Goal: Task Accomplishment & Management: Manage account settings

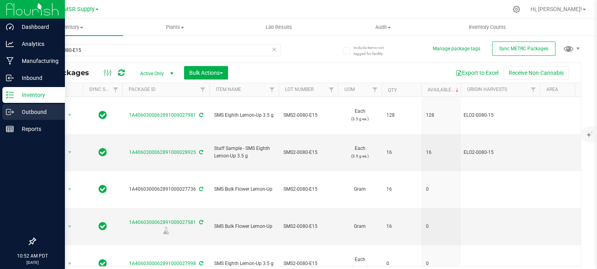
click at [13, 109] on icon at bounding box center [10, 112] width 8 height 8
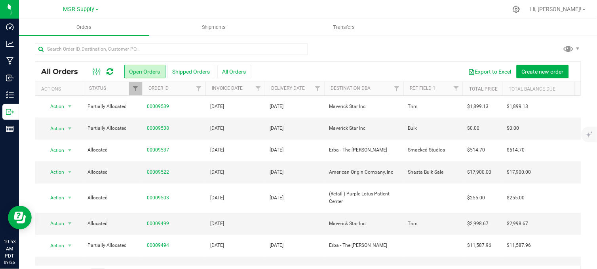
click at [144, 8] on div at bounding box center [325, 9] width 366 height 15
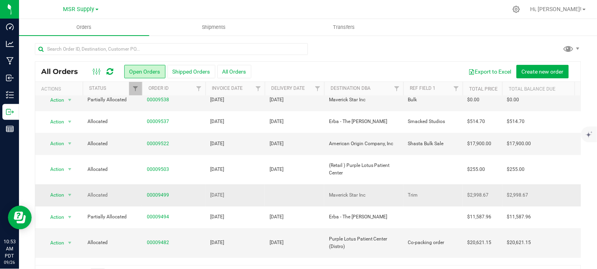
scroll to position [44, 0]
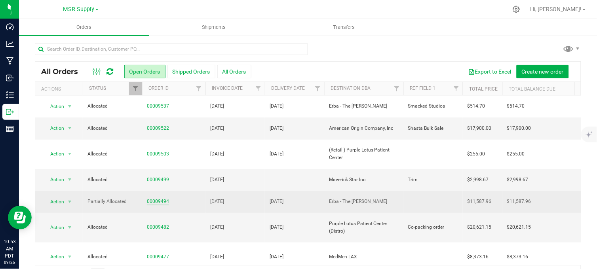
click at [163, 198] on link "00009494" at bounding box center [158, 202] width 22 height 8
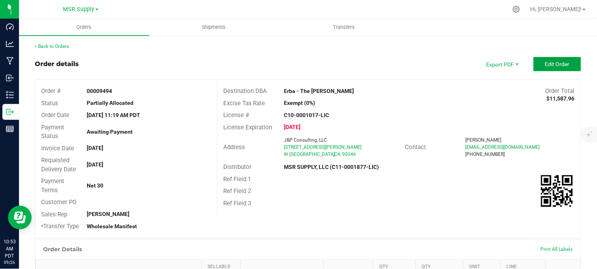
click at [535, 64] on button "Edit Order" at bounding box center [558, 64] width 48 height 14
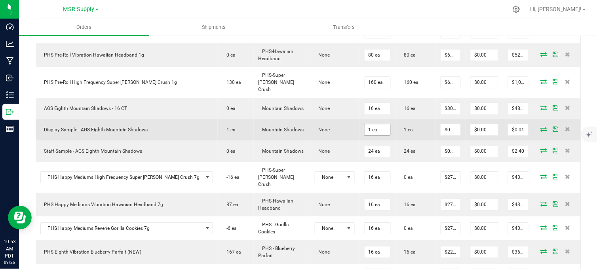
scroll to position [484, 0]
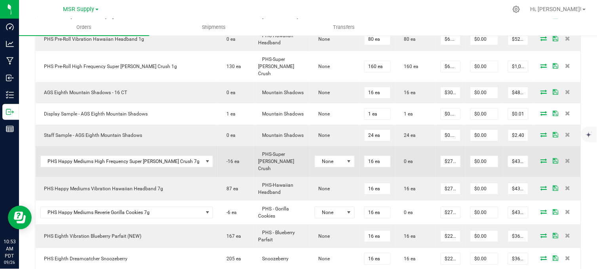
click at [538, 158] on span at bounding box center [544, 160] width 12 height 5
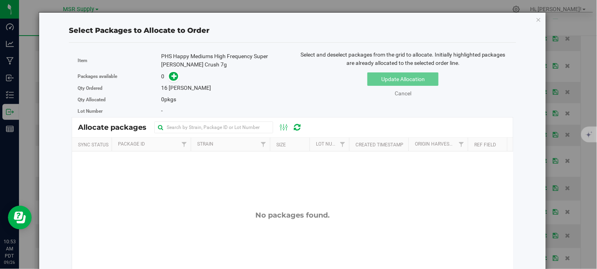
drag, startPoint x: 533, startPoint y: 21, endPoint x: 529, endPoint y: 32, distance: 12.0
click at [536, 20] on icon "button" at bounding box center [539, 20] width 6 height 10
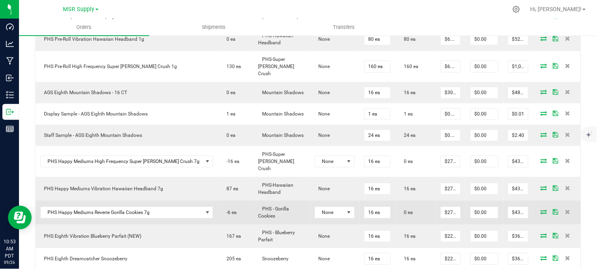
click at [541, 209] on icon at bounding box center [544, 211] width 6 height 5
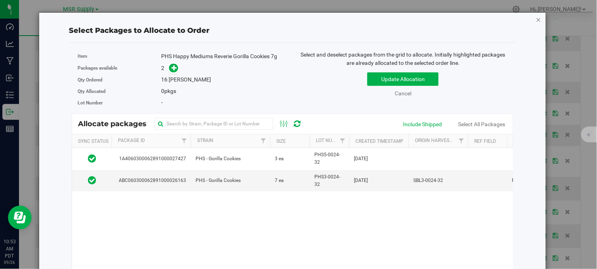
click at [536, 19] on icon "button" at bounding box center [539, 20] width 6 height 10
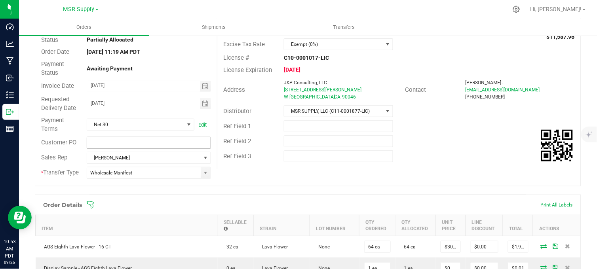
scroll to position [0, 0]
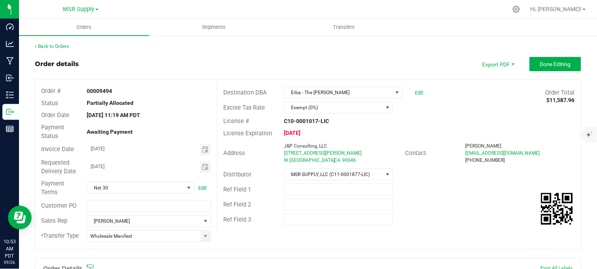
click at [163, 57] on div "Order details Export PDF Done Editing" at bounding box center [308, 64] width 546 height 14
click at [168, 59] on div "Order details Export PDF Done Editing" at bounding box center [308, 64] width 546 height 14
drag, startPoint x: 153, startPoint y: 60, endPoint x: 150, endPoint y: 57, distance: 4.5
click at [151, 57] on div "Order details Export PDF Done Editing" at bounding box center [308, 64] width 546 height 14
click at [287, 47] on div "Back to Orders" at bounding box center [308, 46] width 546 height 7
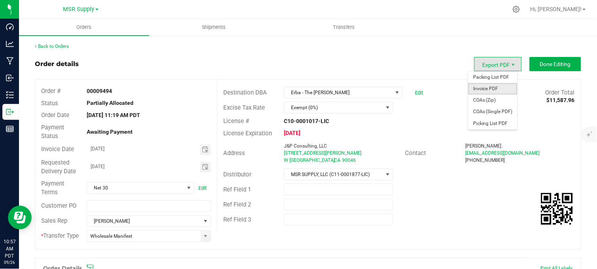
click at [491, 87] on span "Invoice PDF" at bounding box center [492, 88] width 49 height 11
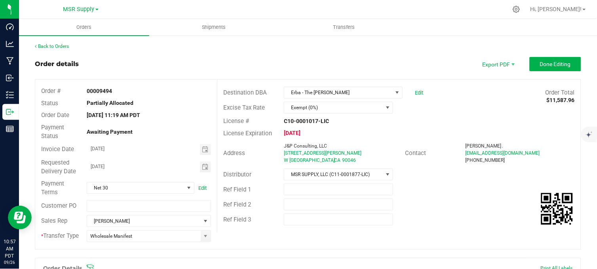
click at [239, 59] on div "Order details Export PDF Done Editing" at bounding box center [308, 64] width 546 height 14
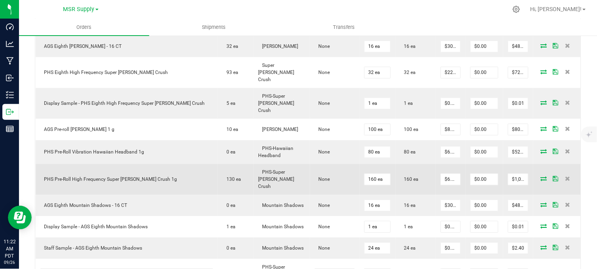
scroll to position [396, 0]
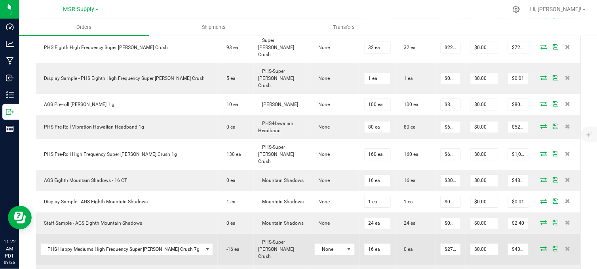
click at [538, 246] on span at bounding box center [544, 248] width 12 height 5
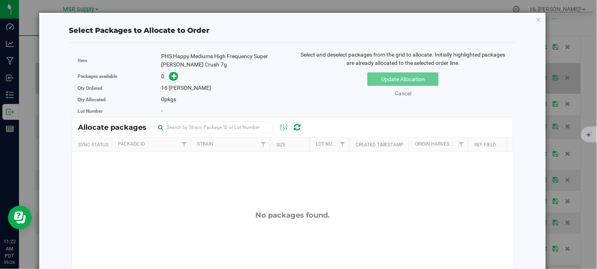
drag, startPoint x: 534, startPoint y: 20, endPoint x: 507, endPoint y: 70, distance: 57.0
click at [536, 20] on icon "button" at bounding box center [539, 20] width 6 height 10
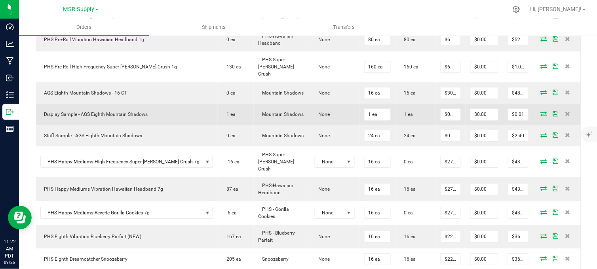
scroll to position [484, 0]
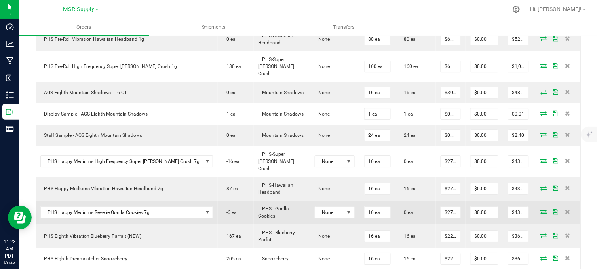
click at [541, 209] on icon at bounding box center [544, 211] width 6 height 5
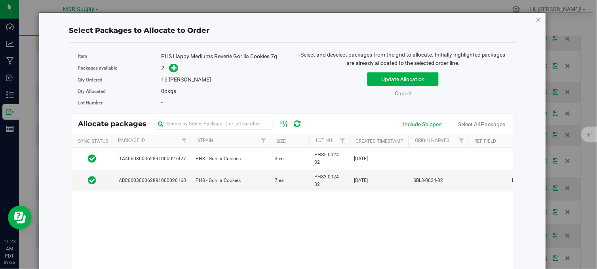
click at [536, 19] on icon "button" at bounding box center [539, 20] width 6 height 10
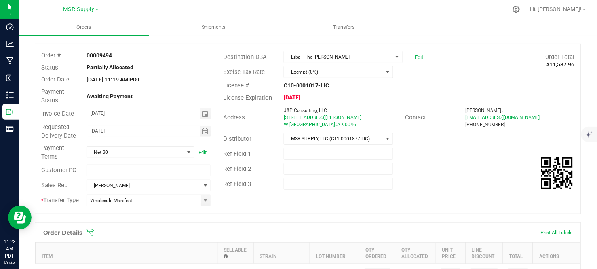
scroll to position [0, 0]
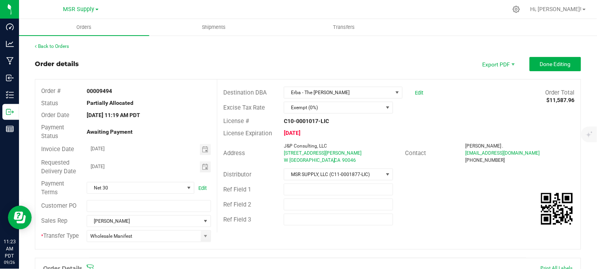
click at [241, 57] on div "Order details Export PDF Done Editing" at bounding box center [308, 64] width 546 height 14
drag, startPoint x: 226, startPoint y: 60, endPoint x: 165, endPoint y: 61, distance: 61.0
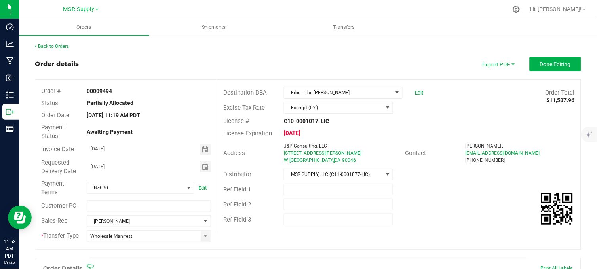
click at [226, 60] on div "Order details Export PDF Done Editing" at bounding box center [308, 64] width 546 height 14
click at [290, 60] on div "Order details Export PDF Done Editing" at bounding box center [308, 64] width 546 height 14
click at [248, 44] on div "Back to Orders" at bounding box center [308, 46] width 546 height 7
click at [259, 58] on div "Order details Export PDF Done Editing" at bounding box center [308, 64] width 546 height 14
click at [409, 63] on div "Order details Export PDF Done Editing" at bounding box center [308, 64] width 546 height 14
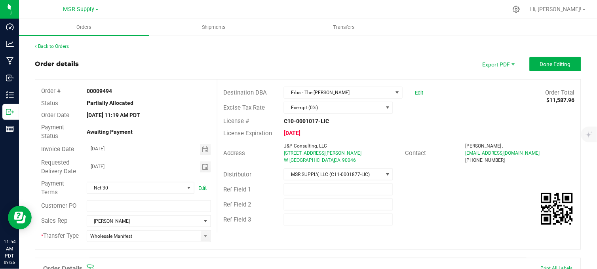
click at [284, 64] on div "Order details Export PDF Done Editing" at bounding box center [308, 64] width 546 height 14
click at [243, 59] on div "Order details Export PDF Done Editing" at bounding box center [308, 64] width 546 height 14
click at [182, 61] on div "Order details Export PDF Done Editing" at bounding box center [308, 64] width 546 height 14
click at [372, 58] on div "Order details Export PDF Done Editing" at bounding box center [308, 64] width 546 height 14
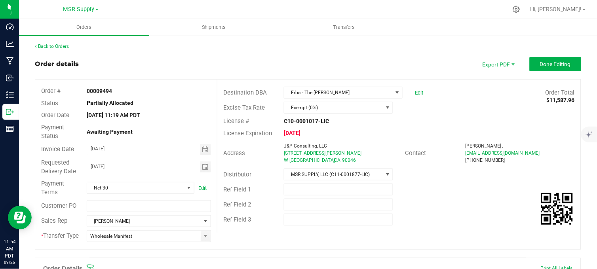
click at [275, 64] on div "Order details Export PDF Done Editing" at bounding box center [308, 64] width 546 height 14
click at [237, 43] on div "Back to Orders" at bounding box center [308, 46] width 546 height 7
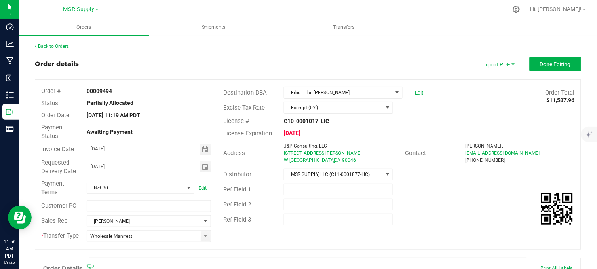
click at [236, 62] on div "Order details Export PDF Done Editing" at bounding box center [308, 64] width 546 height 14
